Goal: Task Accomplishment & Management: Use online tool/utility

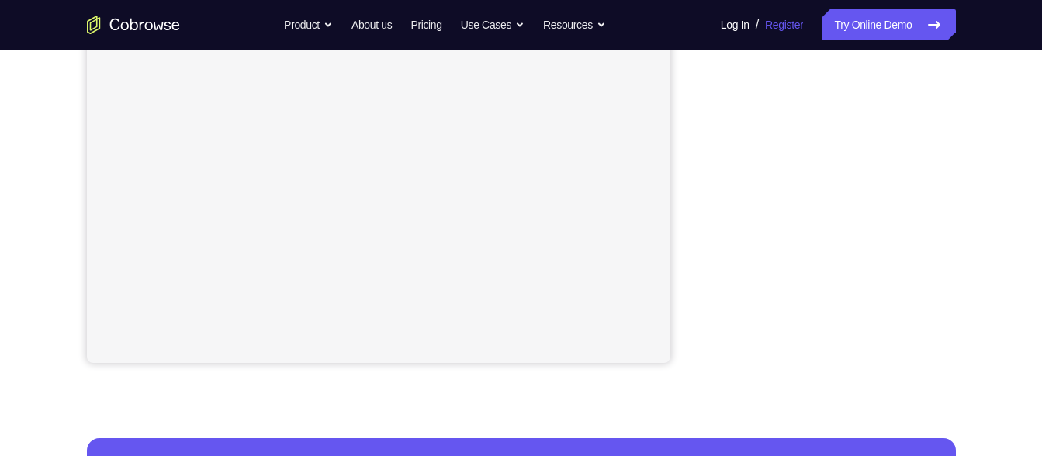
scroll to position [358, 0]
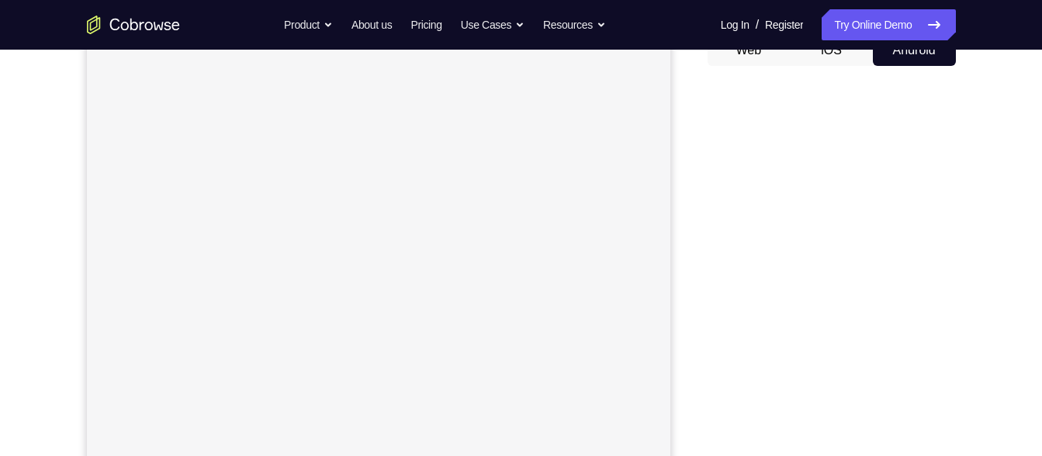
scroll to position [164, 0]
